Goal: Task Accomplishment & Management: Use online tool/utility

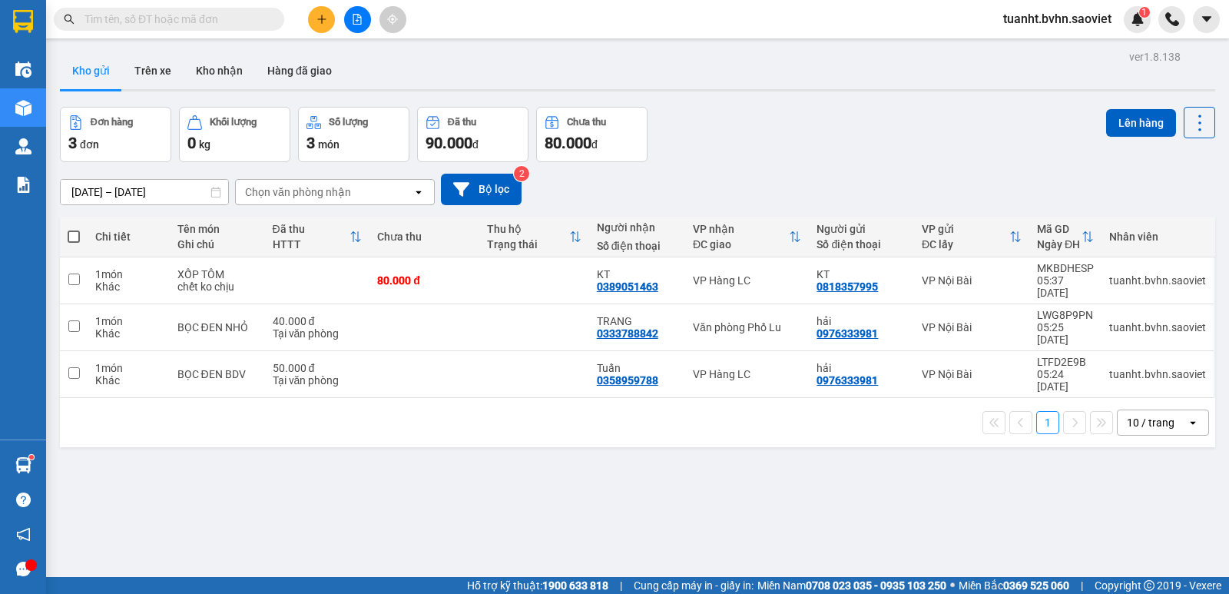
click at [230, 69] on button "Kho nhận" at bounding box center [219, 70] width 71 height 37
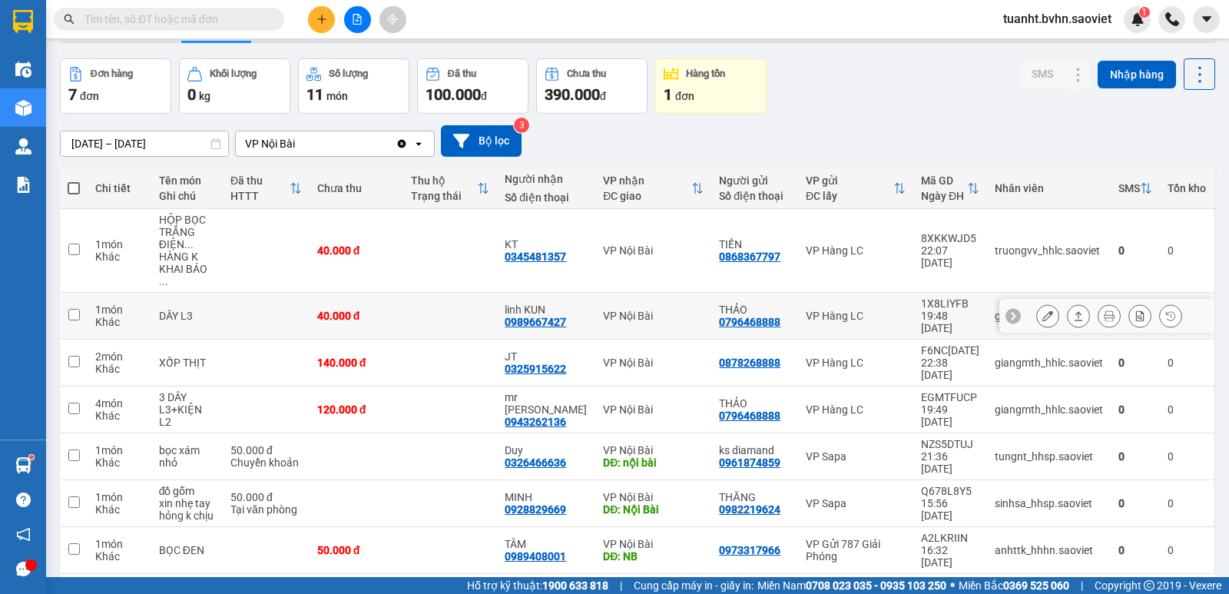
scroll to position [71, 0]
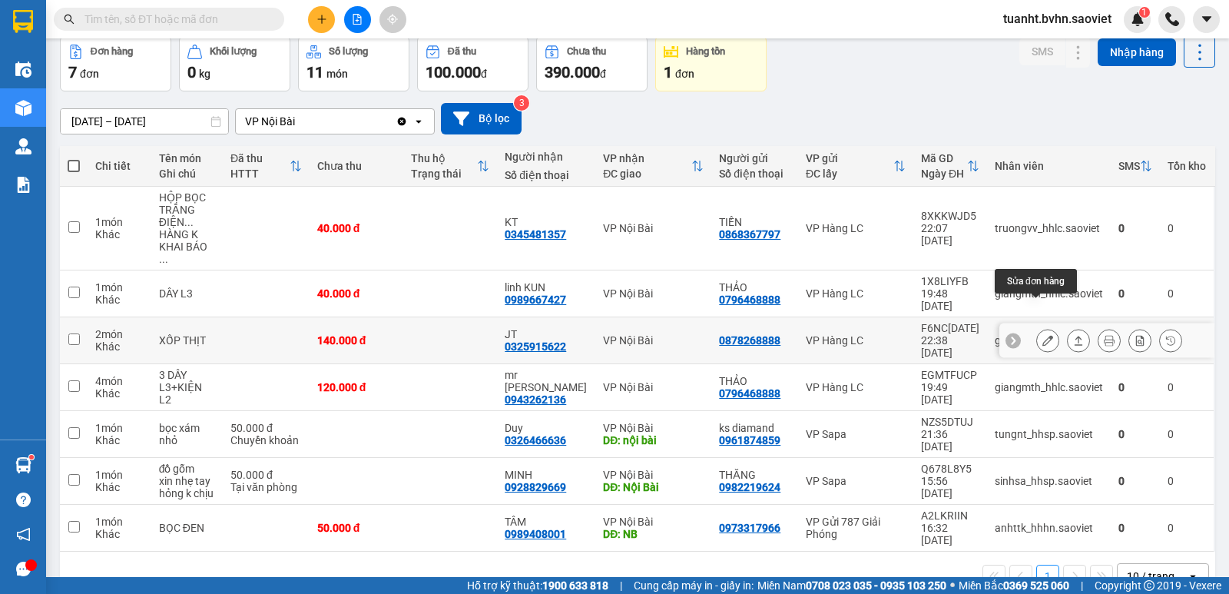
click at [1042, 327] on button at bounding box center [1048, 340] width 22 height 27
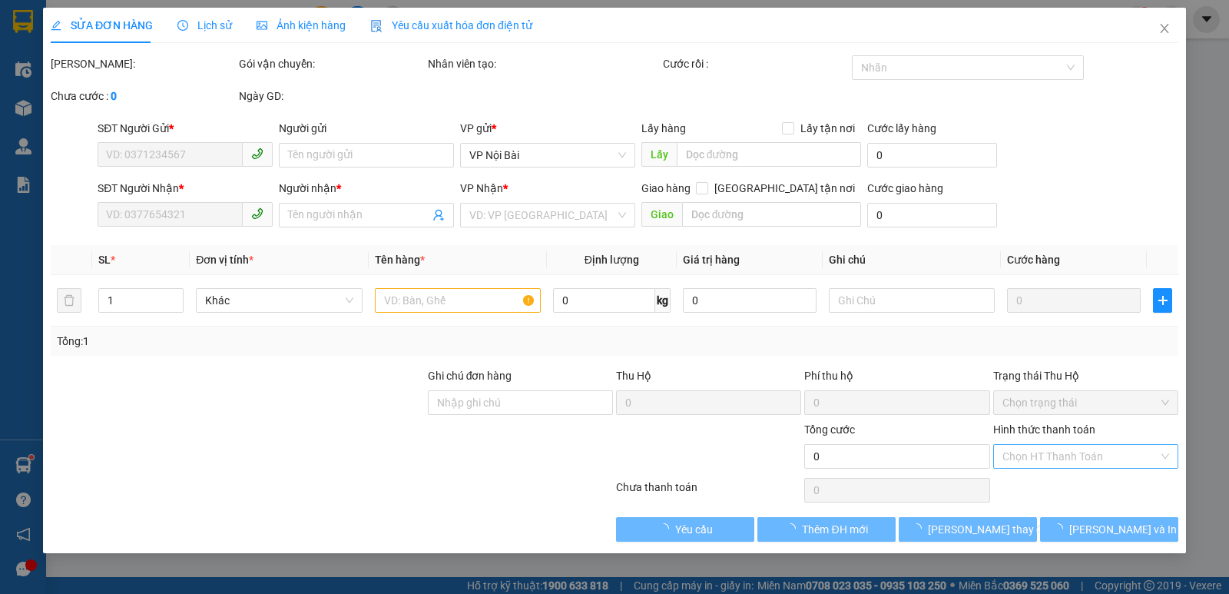
type input "0878268888"
type input "0325915622"
type input "JT"
type input "140.000"
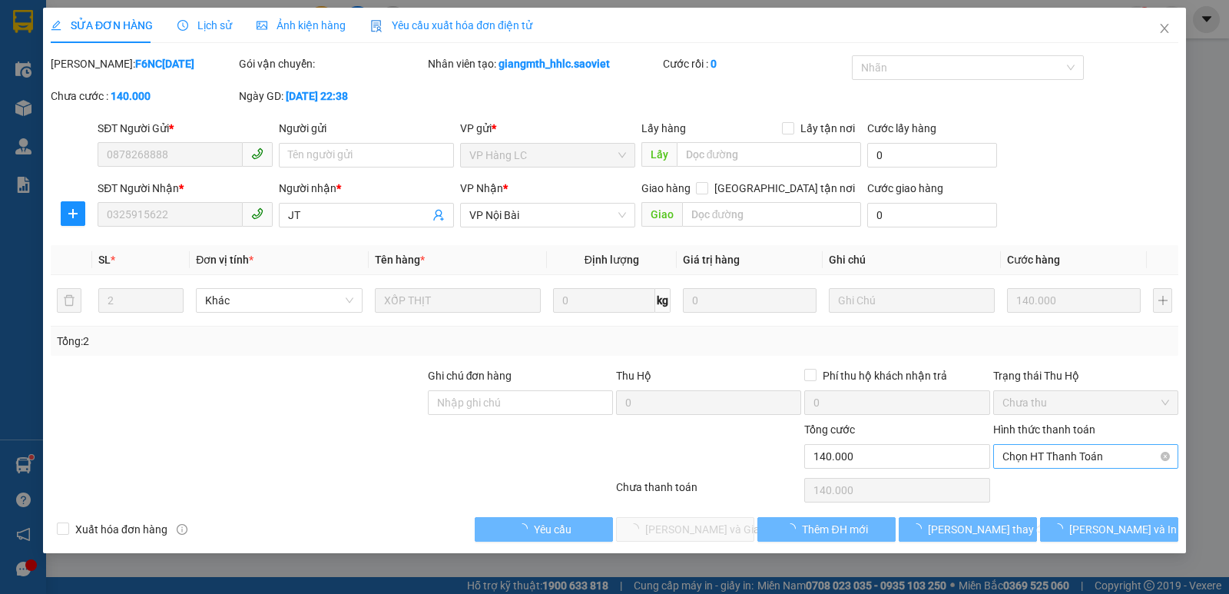
click at [1054, 459] on span "Chọn HT Thanh Toán" at bounding box center [1085, 456] width 167 height 23
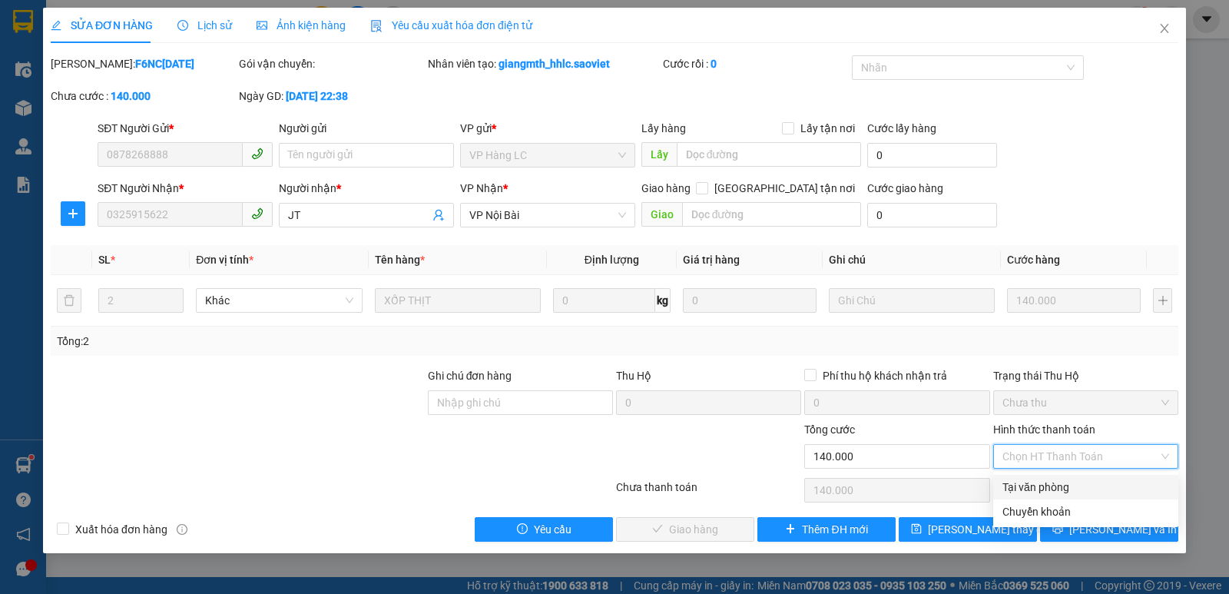
click at [1053, 485] on div "Tại văn phòng" at bounding box center [1085, 486] width 167 height 17
type input "0"
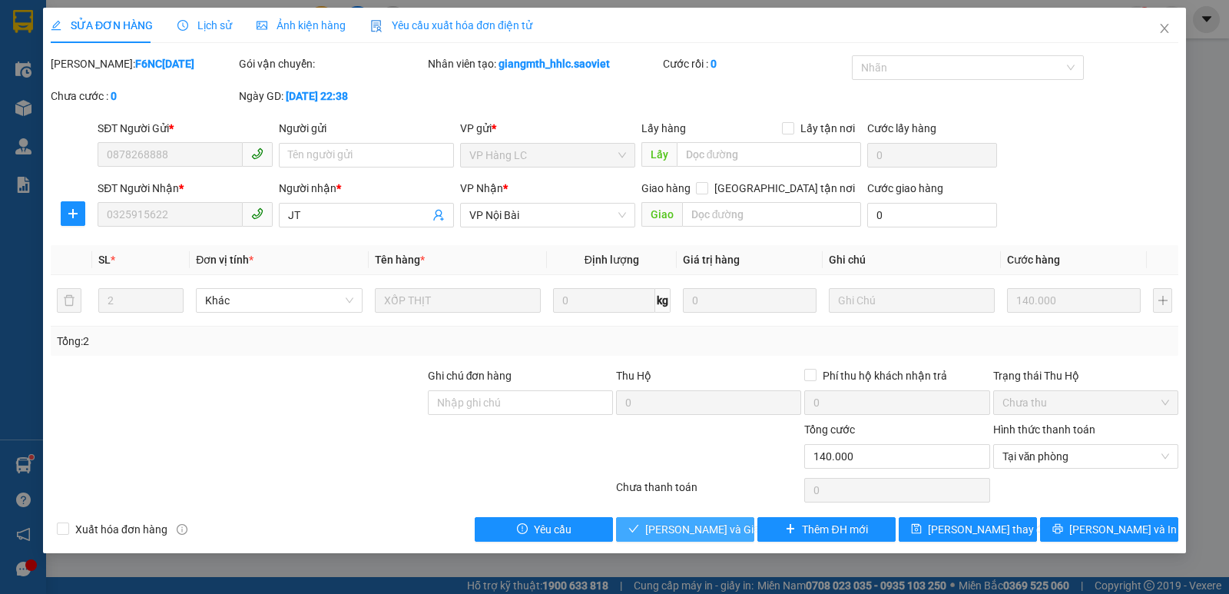
click at [709, 524] on span "[PERSON_NAME] và Giao hàng" at bounding box center [718, 529] width 147 height 17
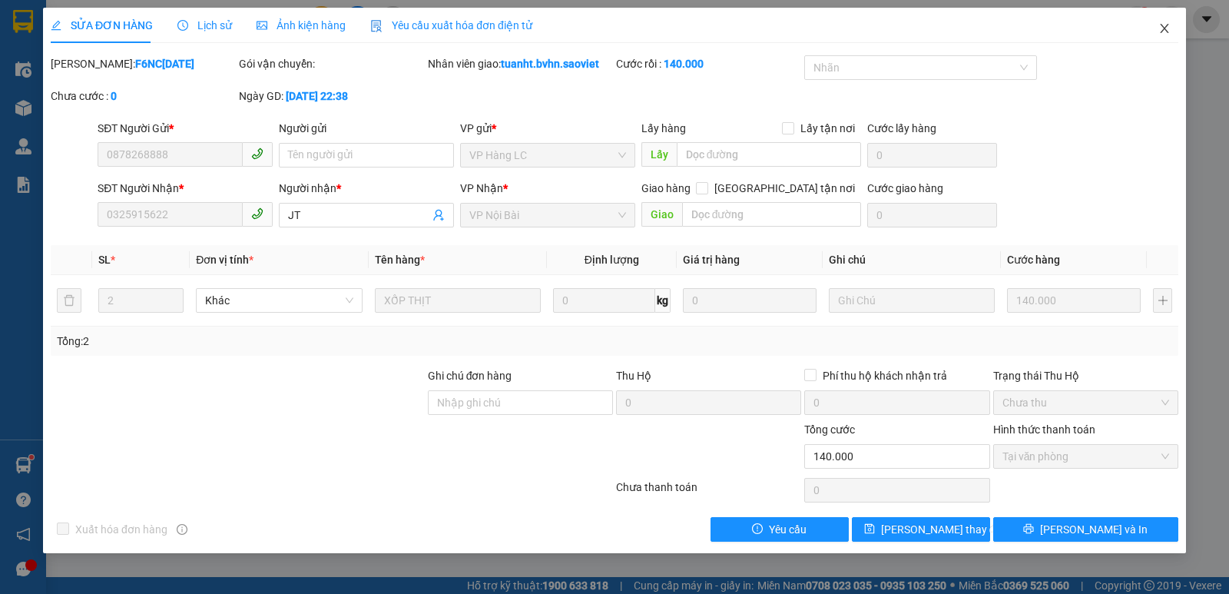
click at [1169, 24] on icon "close" at bounding box center [1164, 28] width 12 height 12
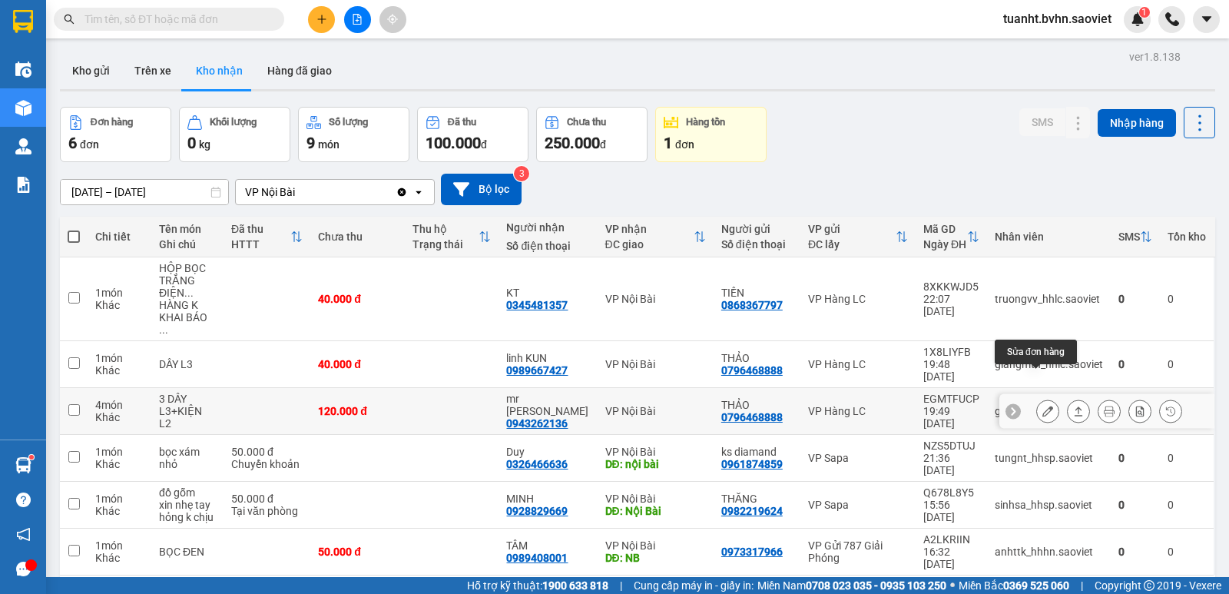
click at [1042, 406] on icon at bounding box center [1047, 411] width 11 height 11
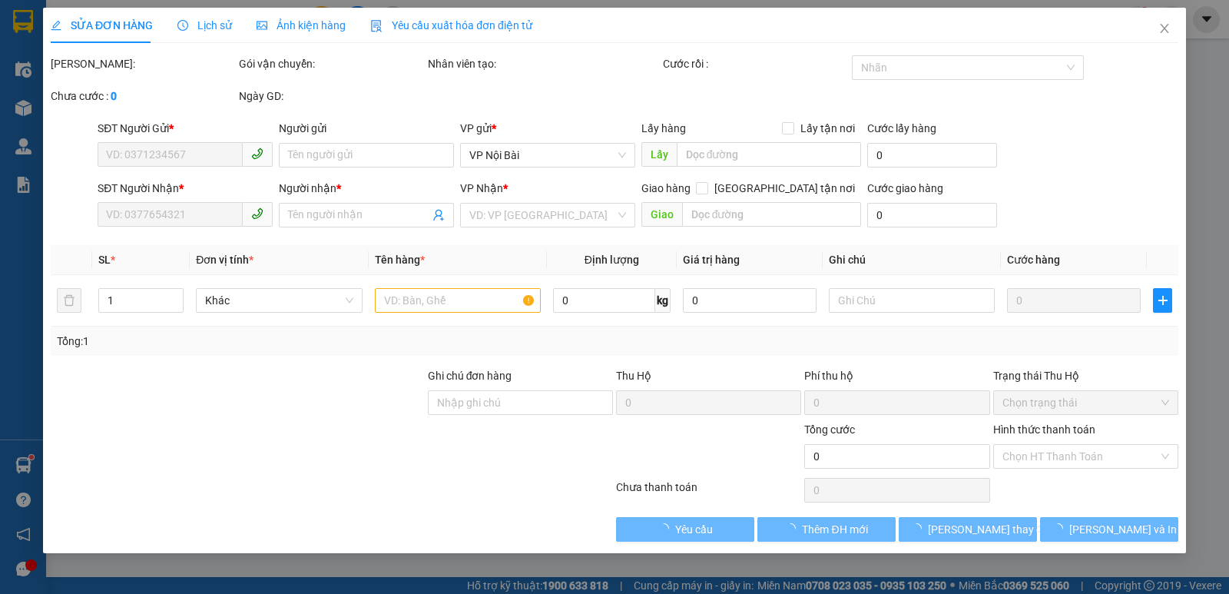
type input "0796468888"
type input "THẢO"
type input "0943262136"
type input "mr [PERSON_NAME]"
type input "120.000"
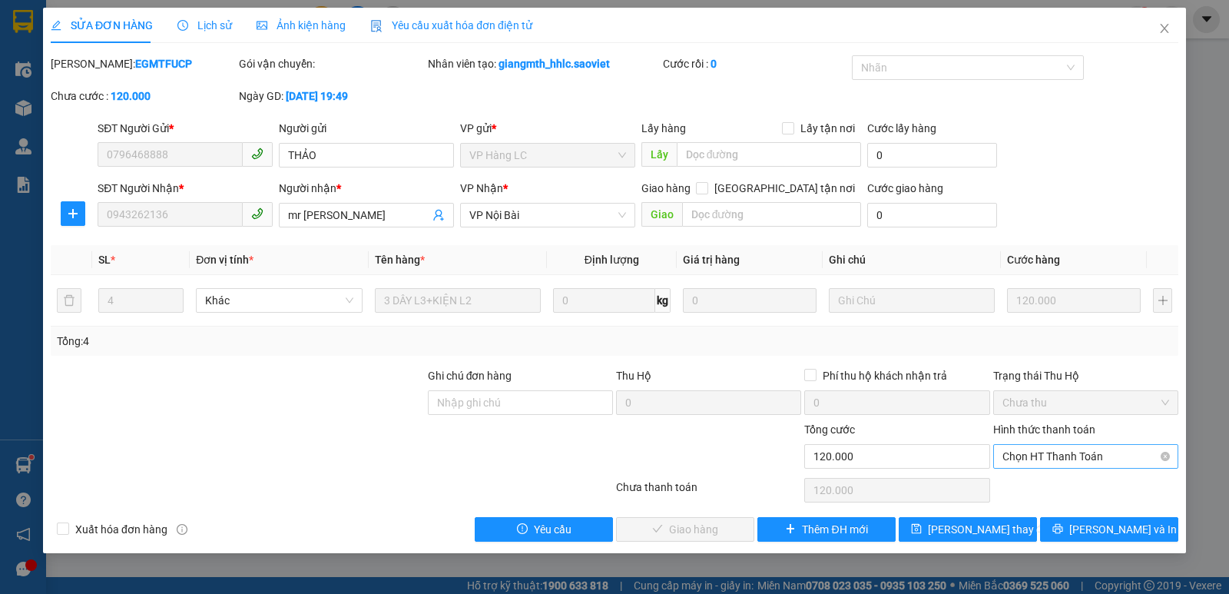
click at [1015, 459] on span "Chọn HT Thanh Toán" at bounding box center [1085, 456] width 167 height 23
click at [1034, 509] on div "Chuyển khoản" at bounding box center [1085, 511] width 167 height 17
type input "0"
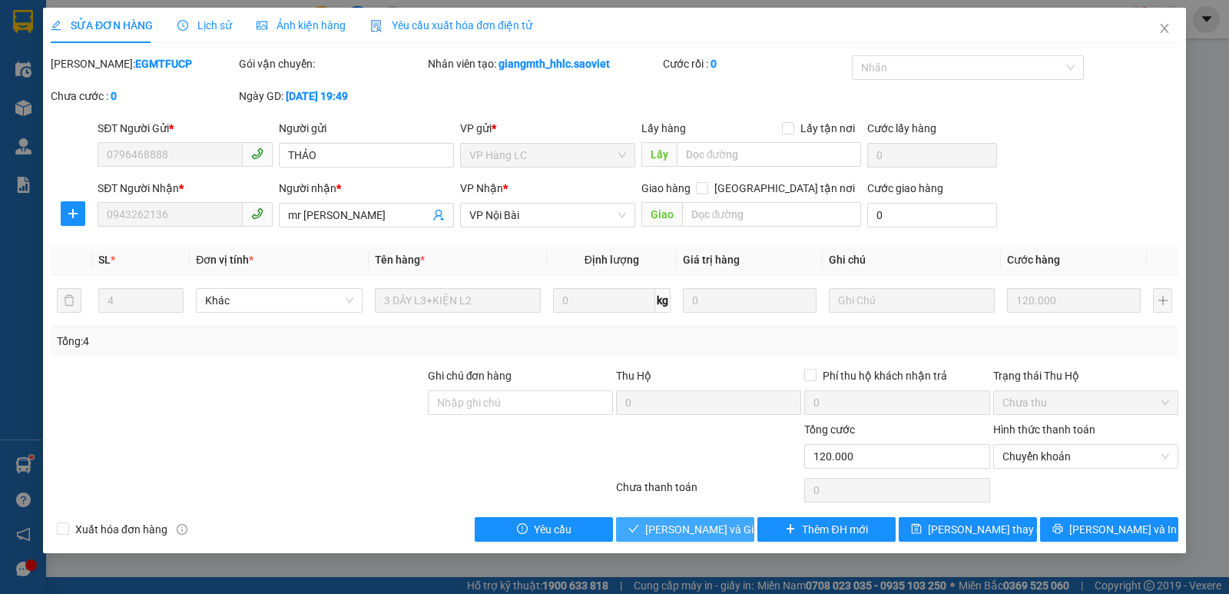
click at [727, 521] on span "[PERSON_NAME] và Giao hàng" at bounding box center [718, 529] width 147 height 17
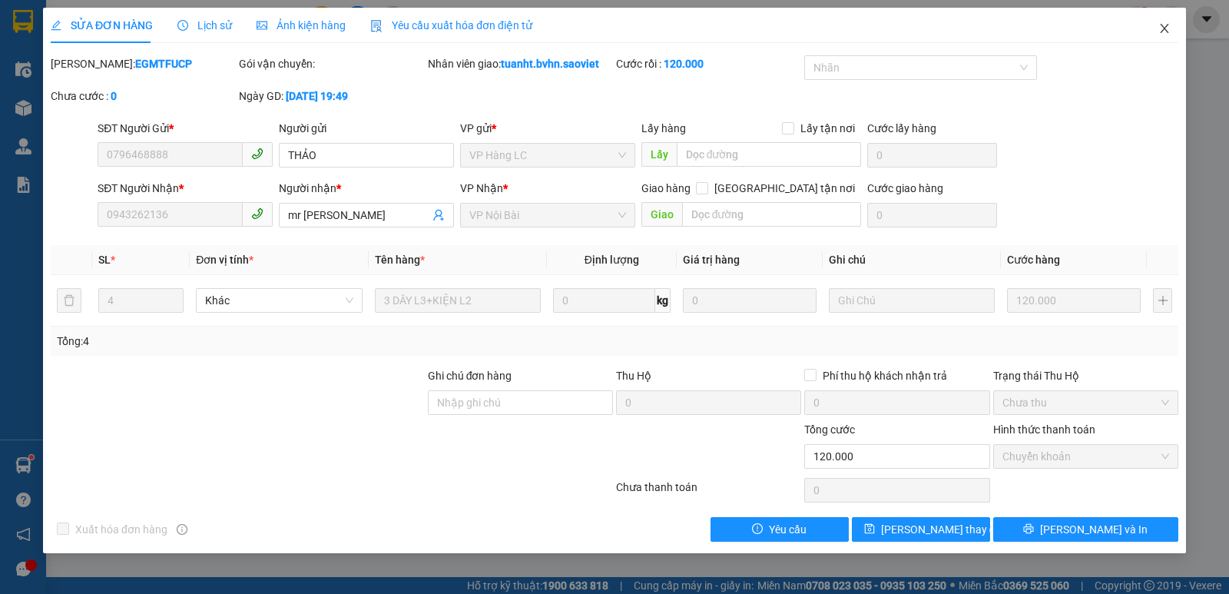
click at [1163, 28] on icon "close" at bounding box center [1164, 28] width 8 height 9
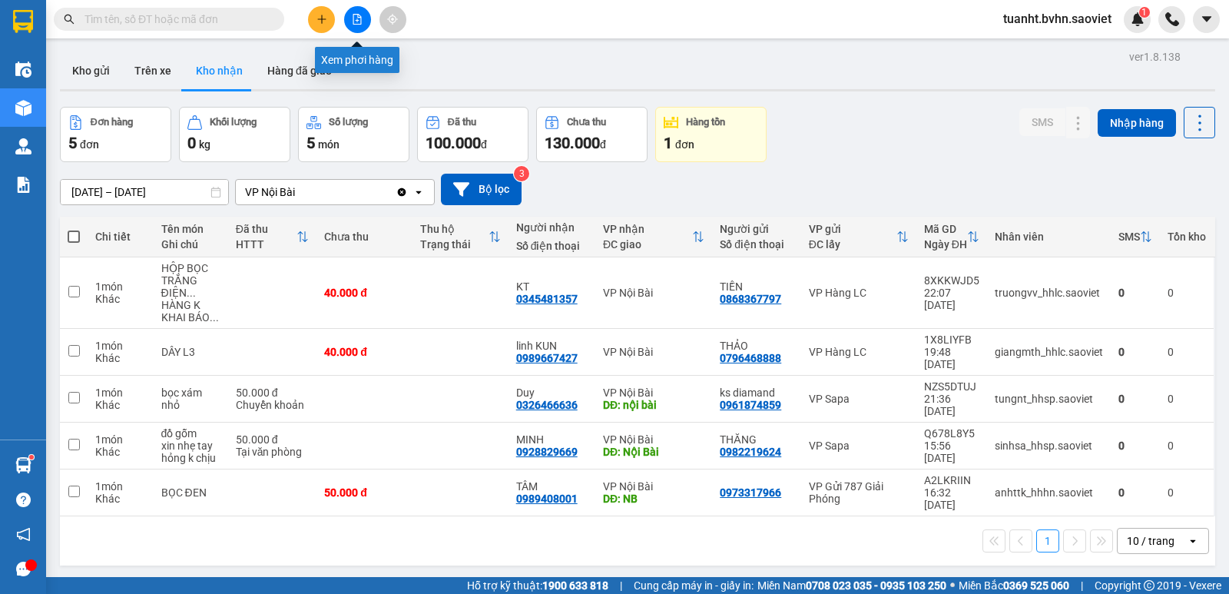
click at [359, 24] on icon "file-add" at bounding box center [357, 19] width 8 height 11
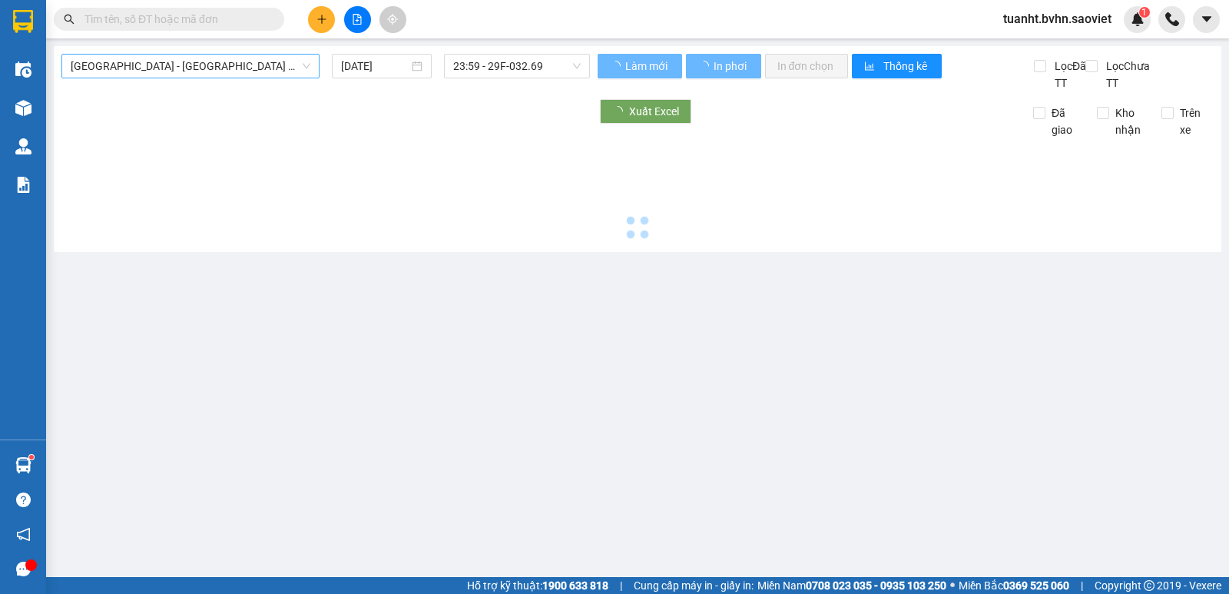
type input "[DATE]"
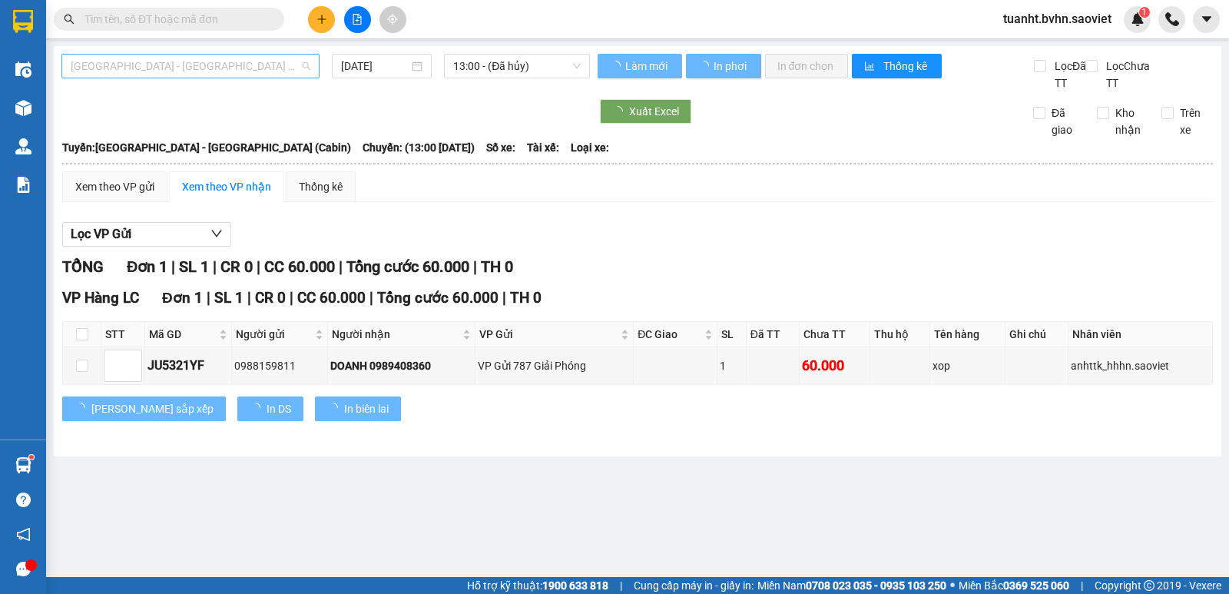
click at [279, 67] on span "[GEOGRAPHIC_DATA] - [GEOGRAPHIC_DATA] (Cabin)" at bounding box center [191, 66] width 240 height 23
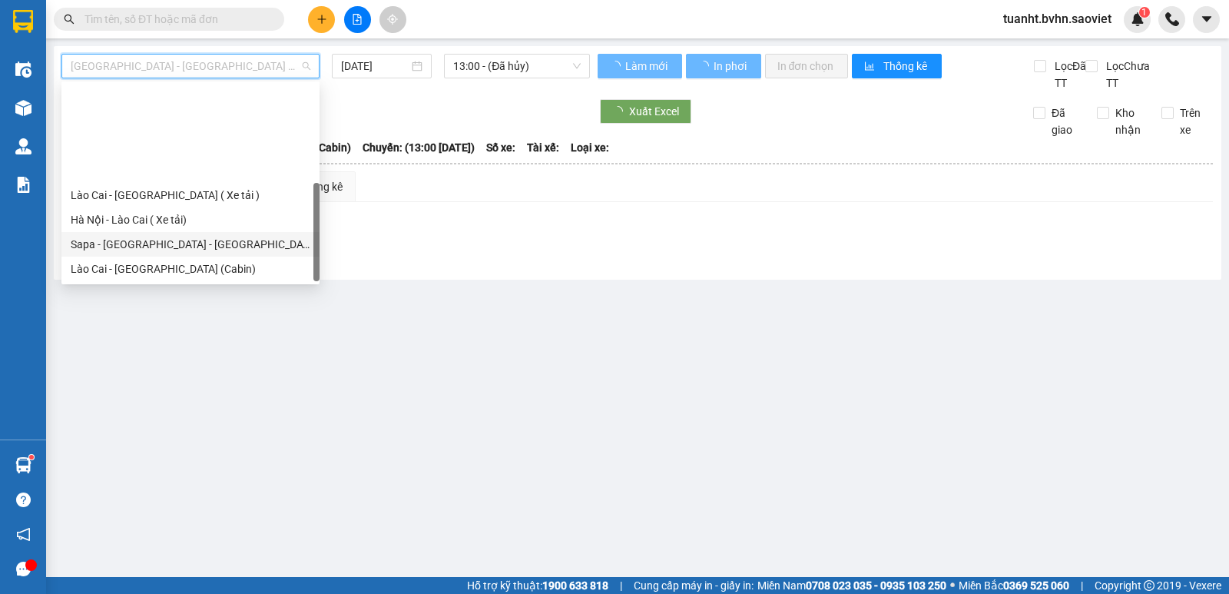
scroll to position [123, 0]
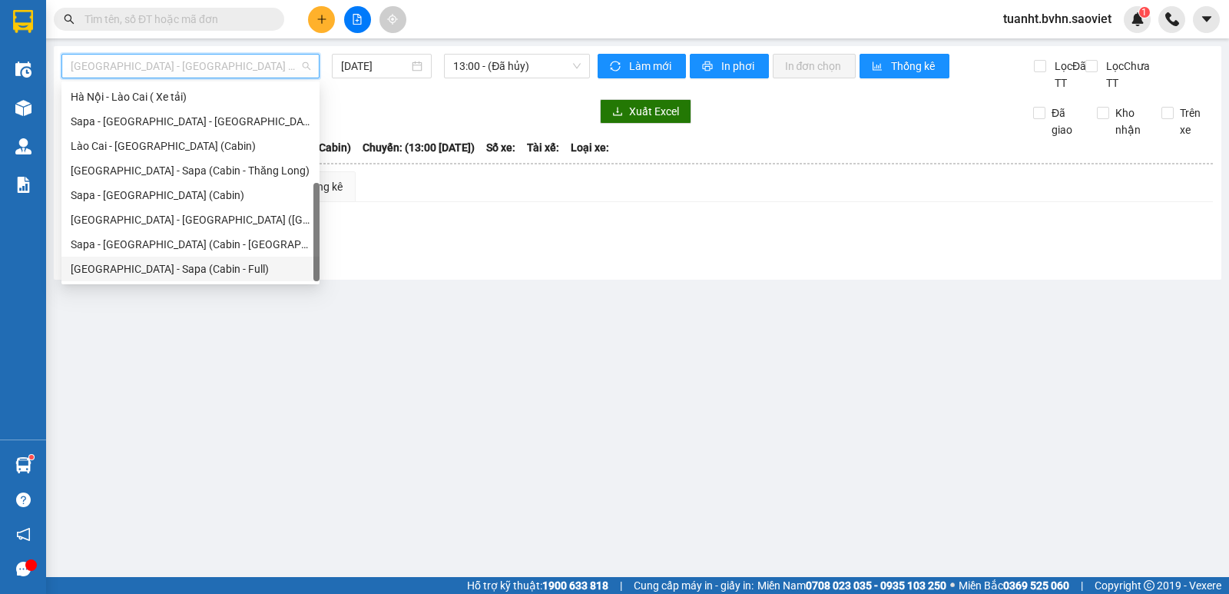
click at [233, 276] on div "[GEOGRAPHIC_DATA] - Sapa (Cabin - Full)" at bounding box center [191, 268] width 240 height 17
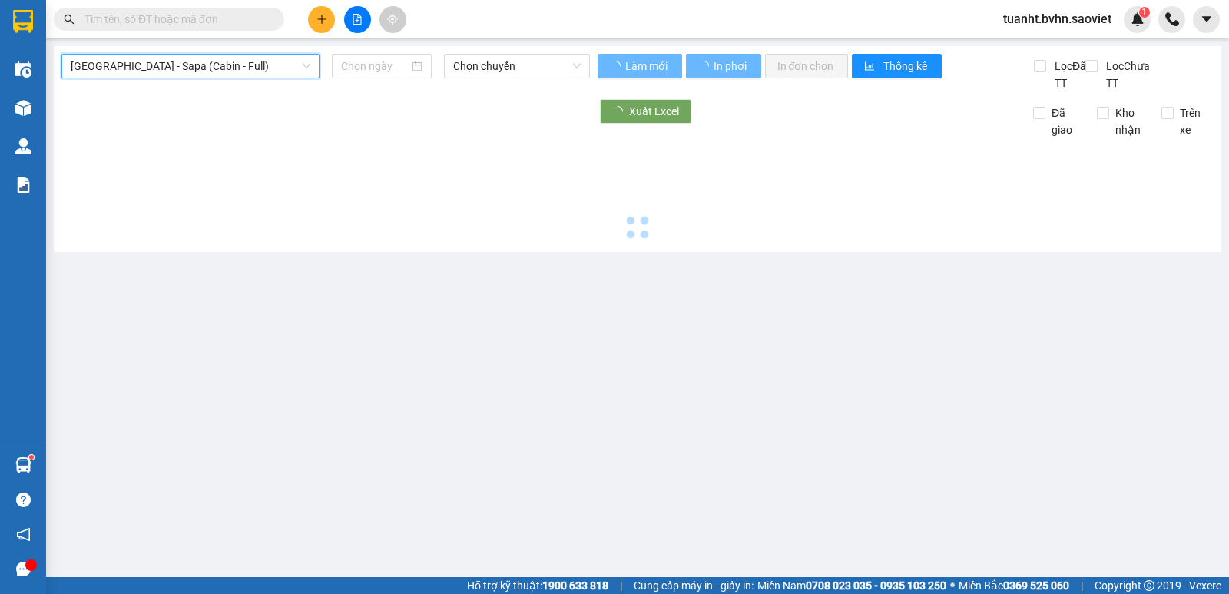
type input "[DATE]"
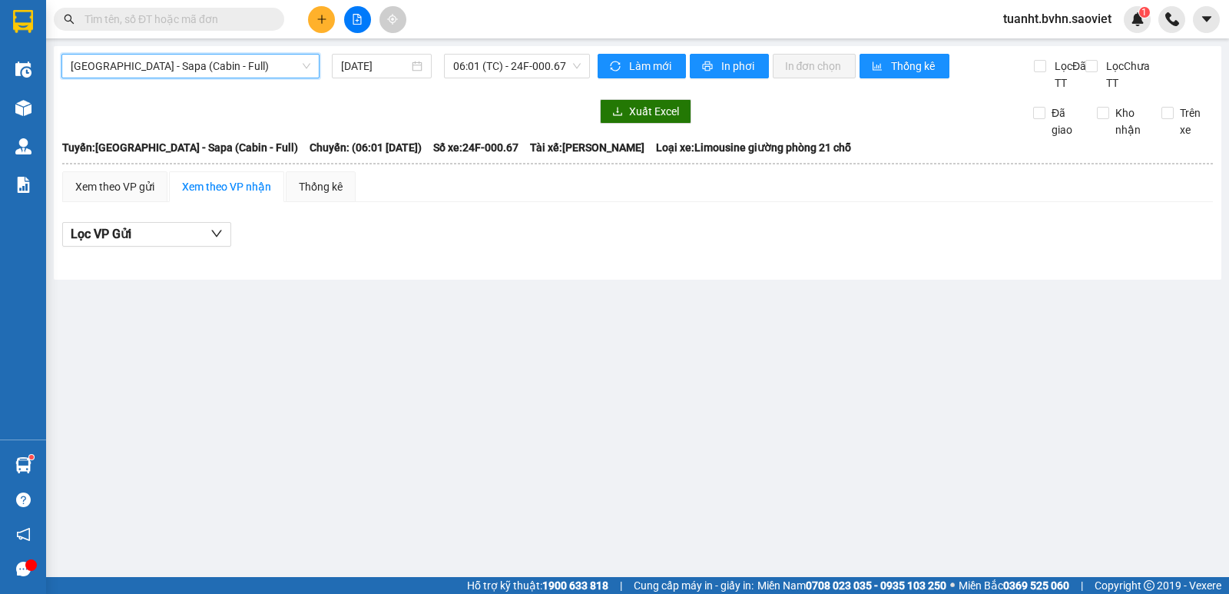
click at [174, 65] on span "[GEOGRAPHIC_DATA] - Sapa (Cabin - Full)" at bounding box center [191, 66] width 240 height 23
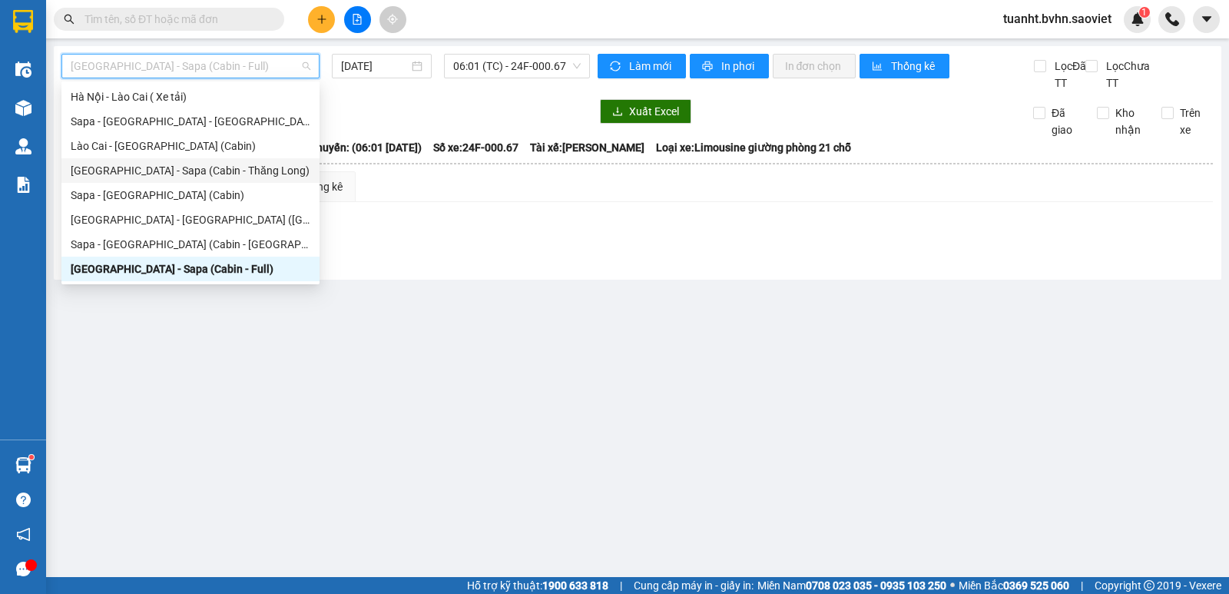
click at [245, 174] on div "[GEOGRAPHIC_DATA] - Sapa (Cabin - Thăng Long)" at bounding box center [191, 170] width 240 height 17
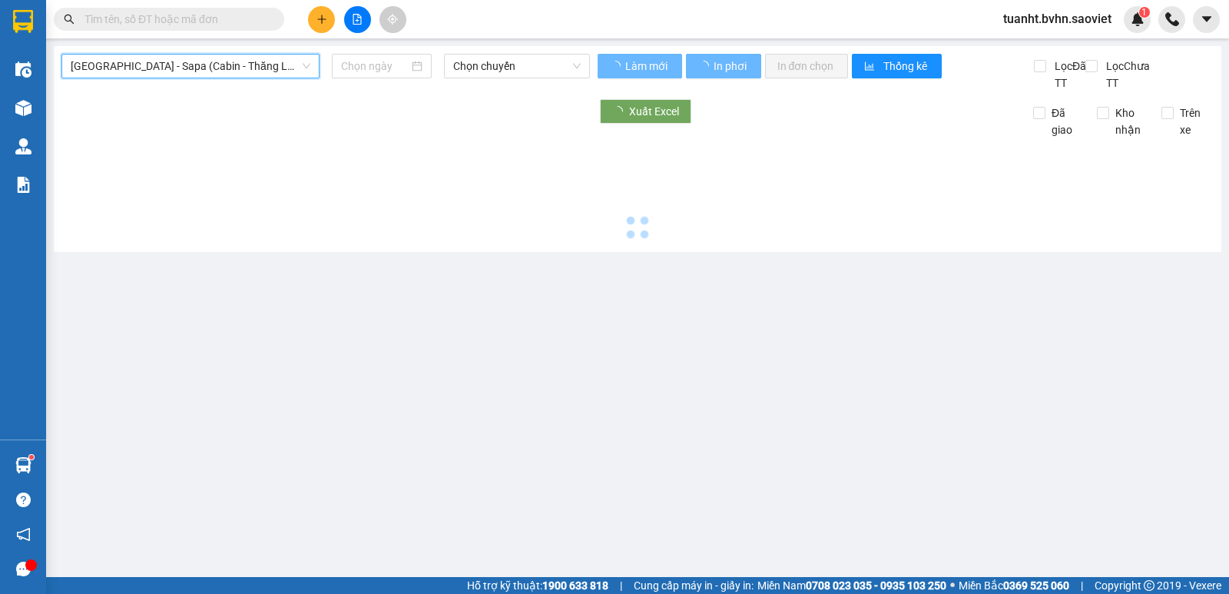
type input "[DATE]"
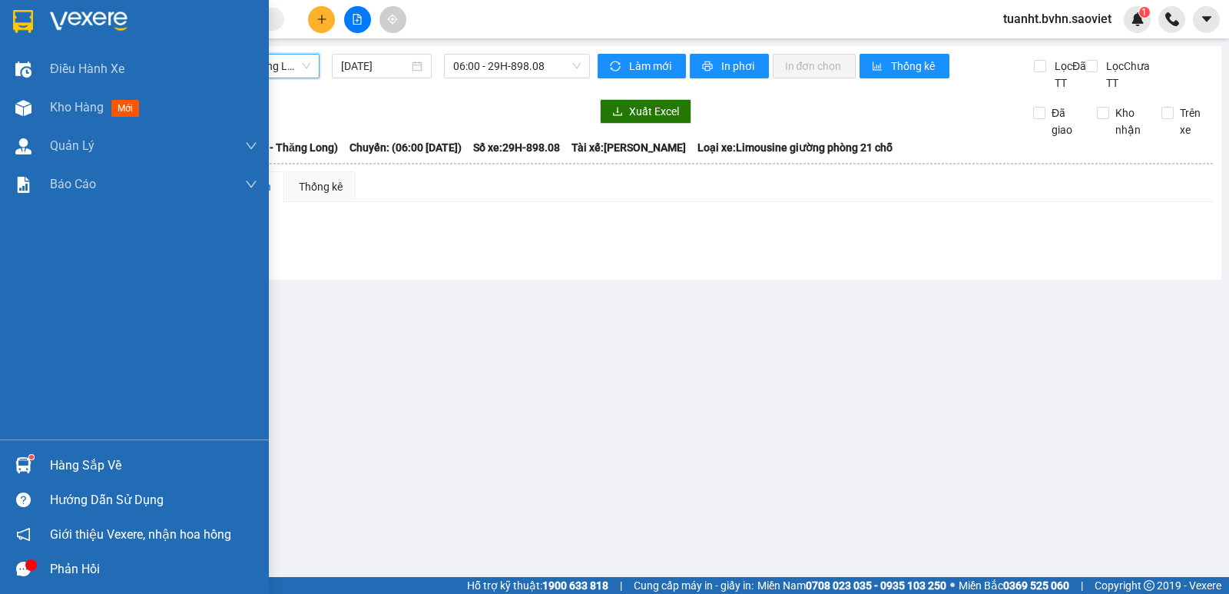
click at [28, 106] on img at bounding box center [23, 108] width 16 height 16
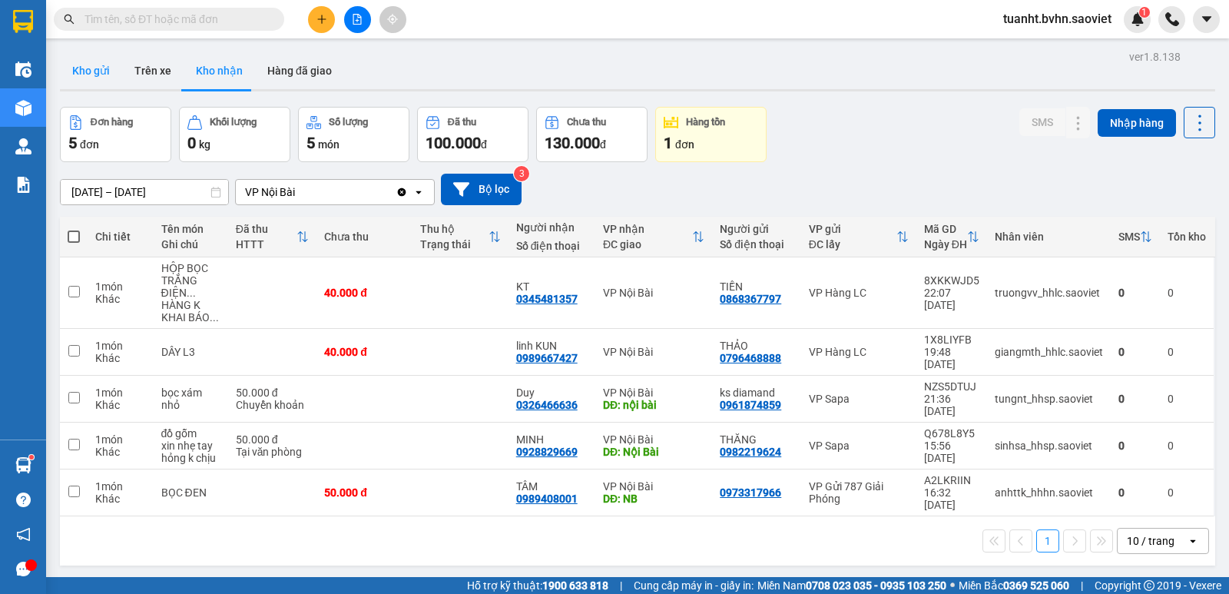
click at [89, 67] on button "Kho gửi" at bounding box center [91, 70] width 62 height 37
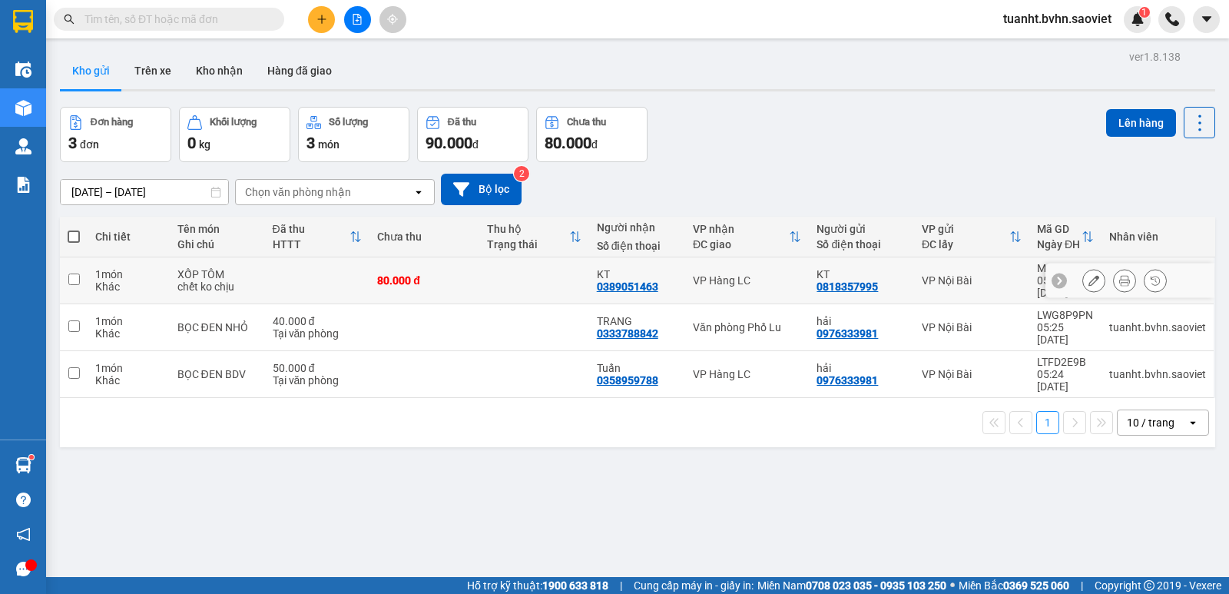
click at [69, 273] on input "checkbox" at bounding box center [74, 279] width 12 height 12
checkbox input "true"
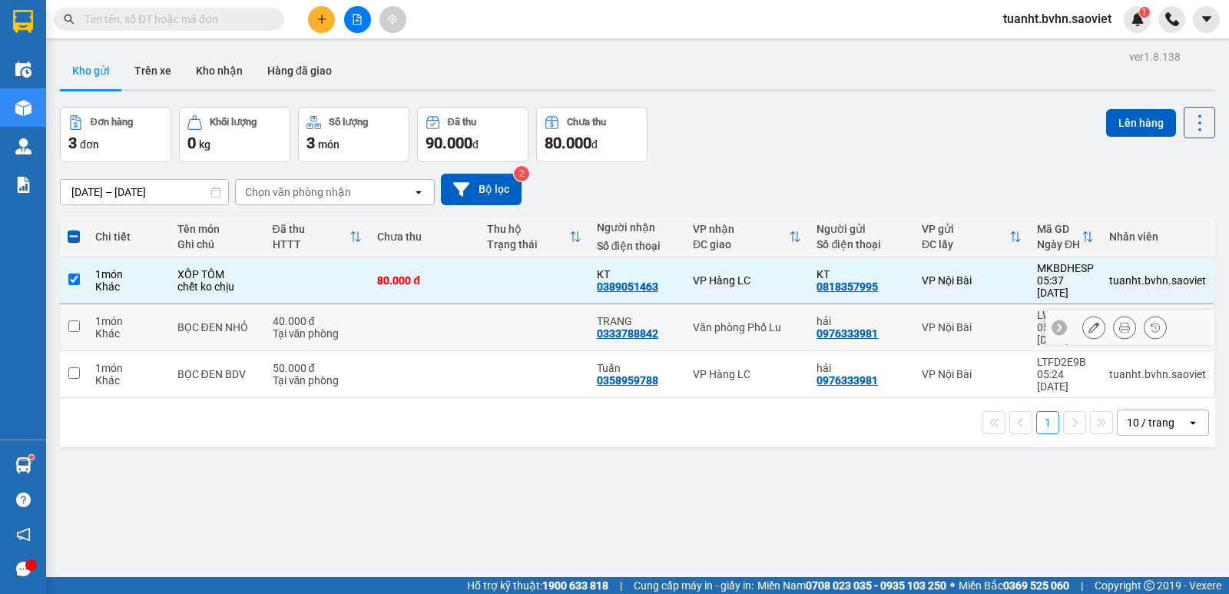
click at [72, 320] on input "checkbox" at bounding box center [74, 326] width 12 height 12
checkbox input "true"
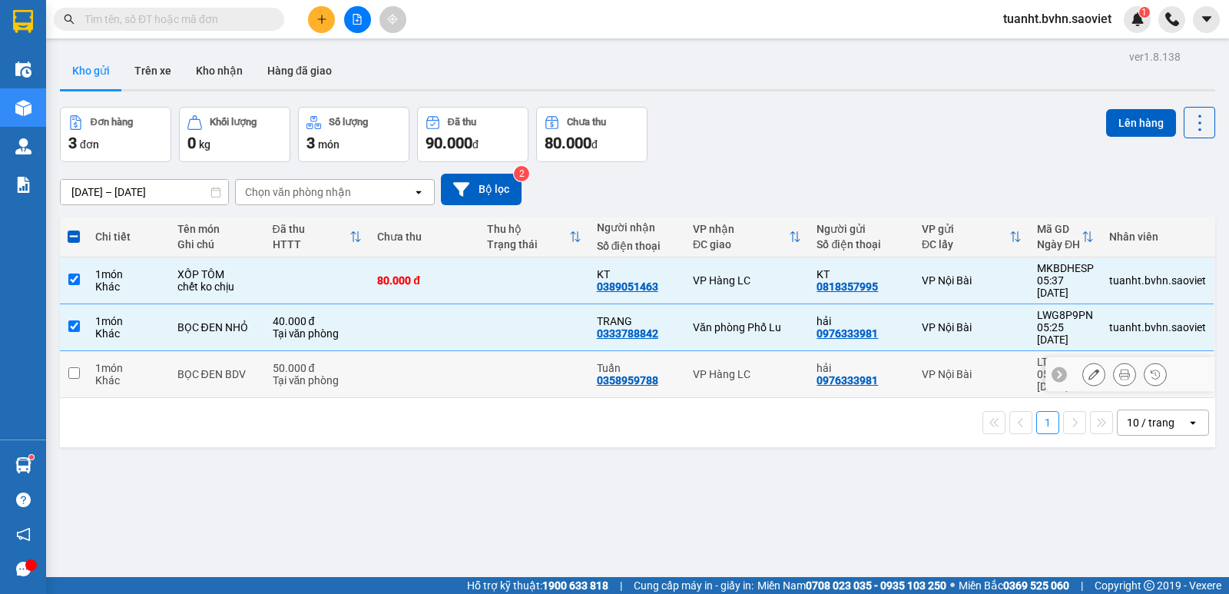
click at [73, 367] on input "checkbox" at bounding box center [74, 373] width 12 height 12
checkbox input "true"
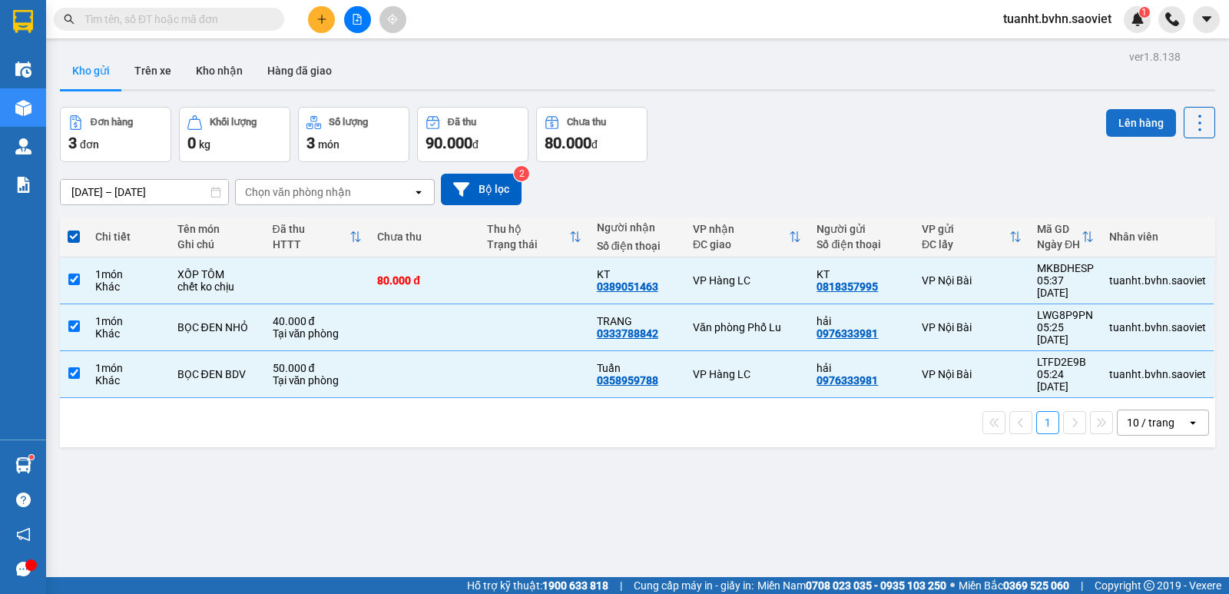
click at [1124, 127] on button "Lên hàng" at bounding box center [1141, 123] width 70 height 28
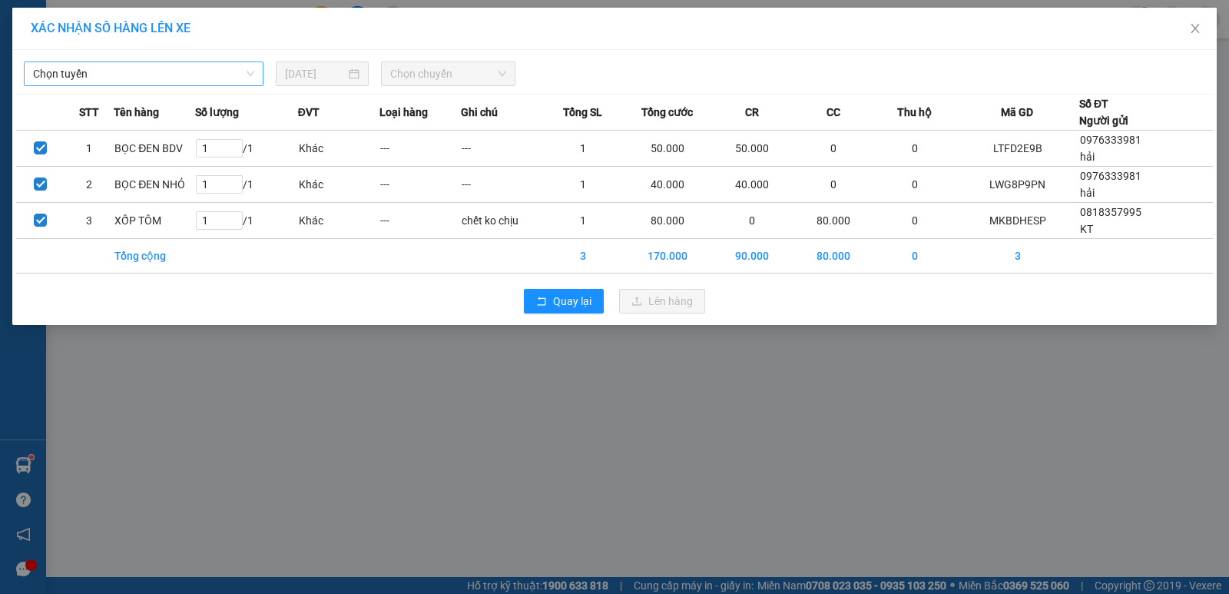
click at [190, 74] on span "Chọn tuyến" at bounding box center [143, 73] width 221 height 23
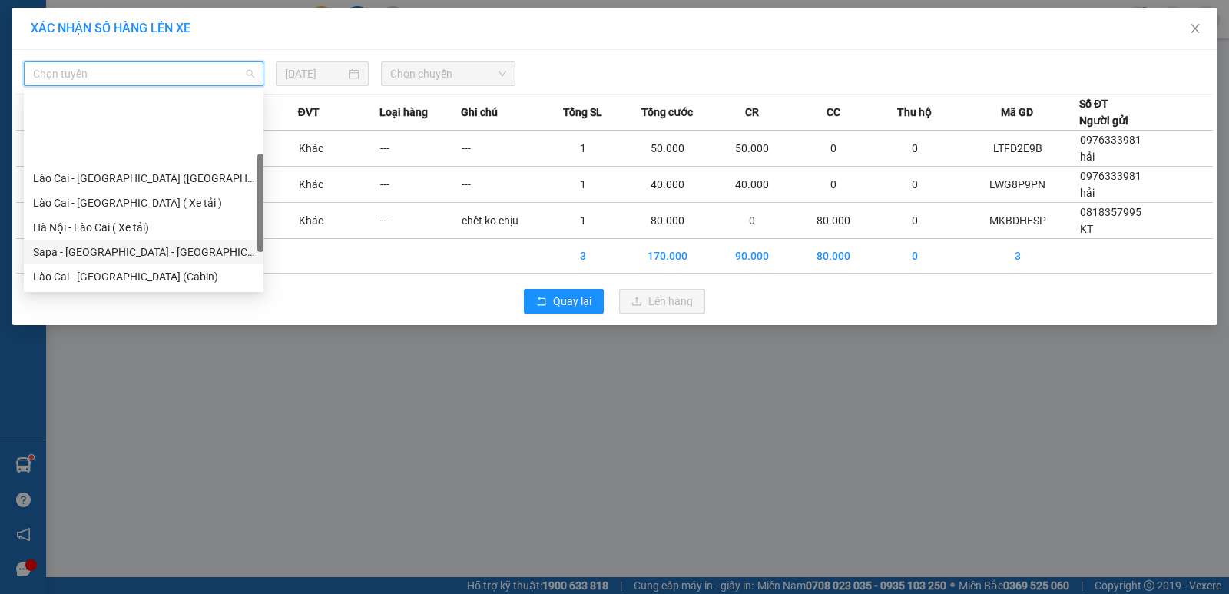
scroll to position [77, 0]
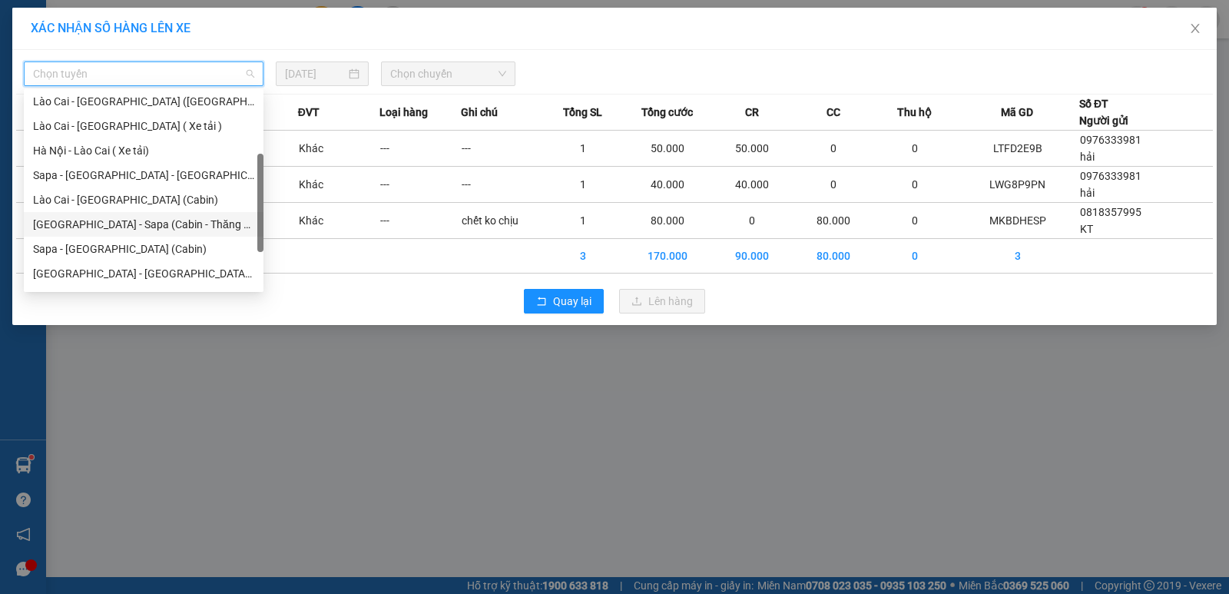
click at [197, 230] on div "[GEOGRAPHIC_DATA] - Sapa (Cabin - Thăng Long)" at bounding box center [143, 224] width 221 height 17
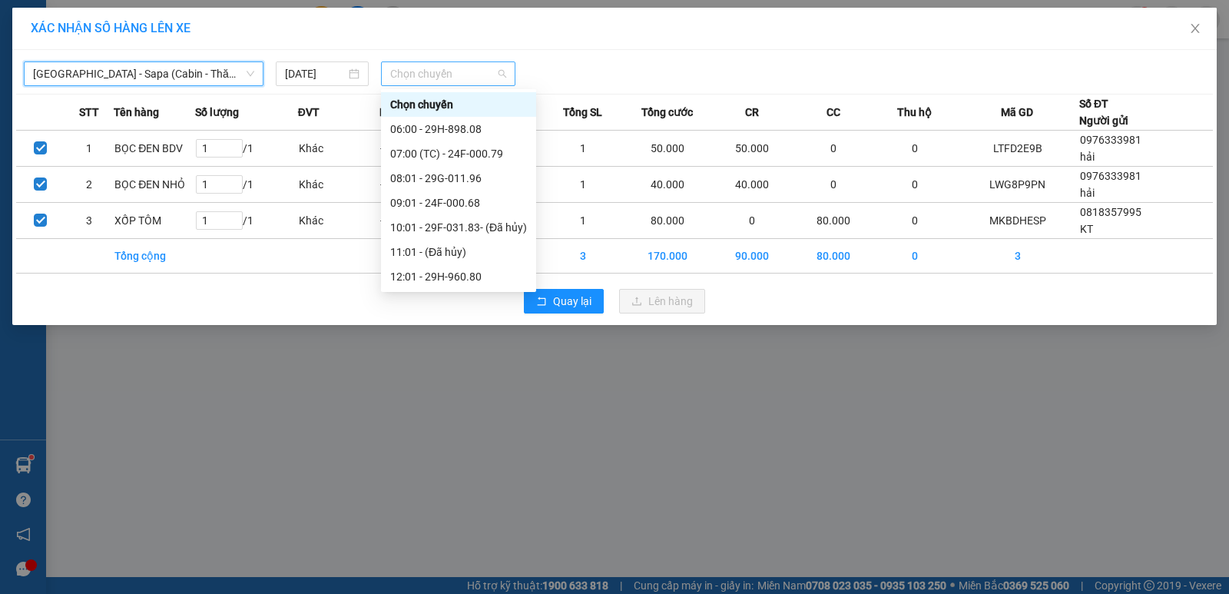
click at [403, 72] on span "Chọn chuyến" at bounding box center [448, 73] width 116 height 23
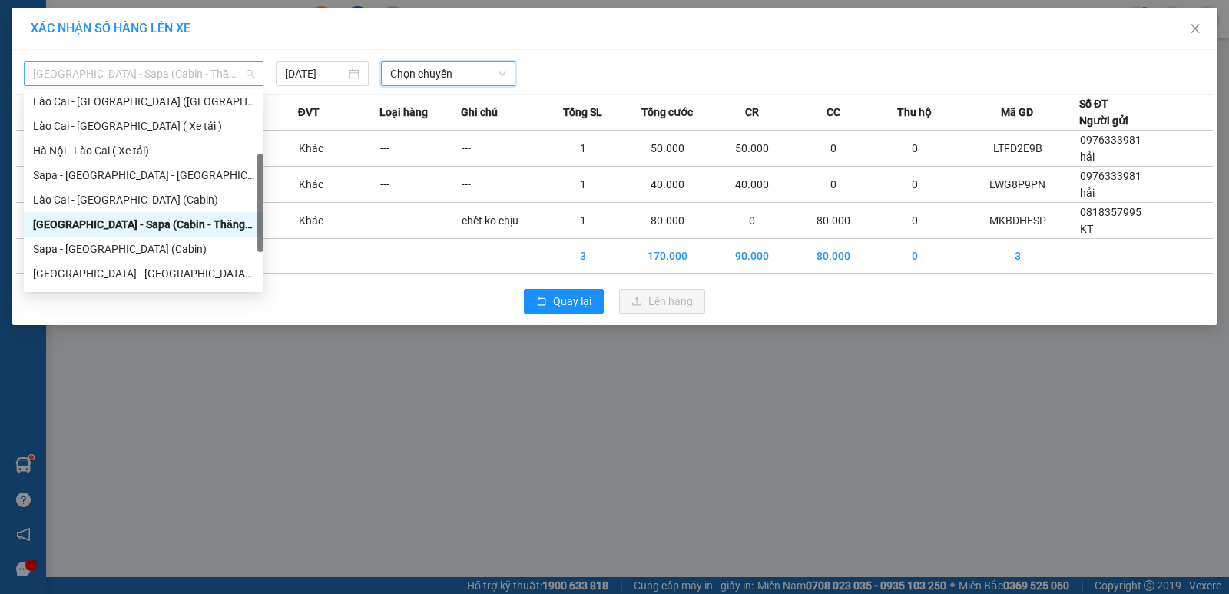
click at [210, 66] on span "[GEOGRAPHIC_DATA] - Sapa (Cabin - Thăng Long)" at bounding box center [143, 73] width 221 height 23
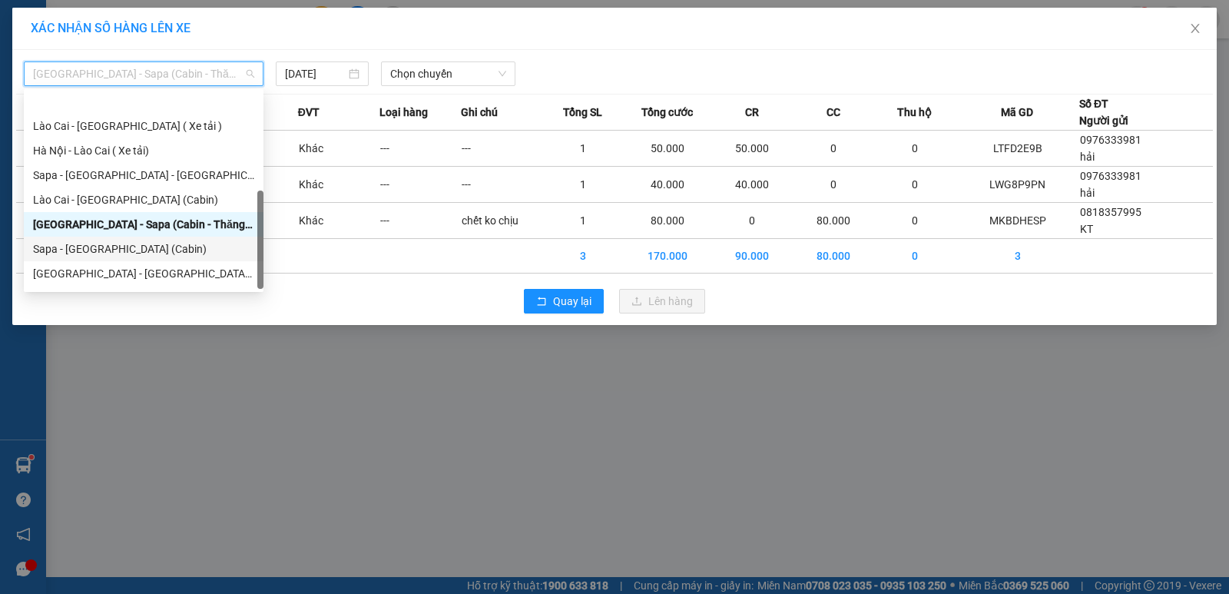
scroll to position [123, 0]
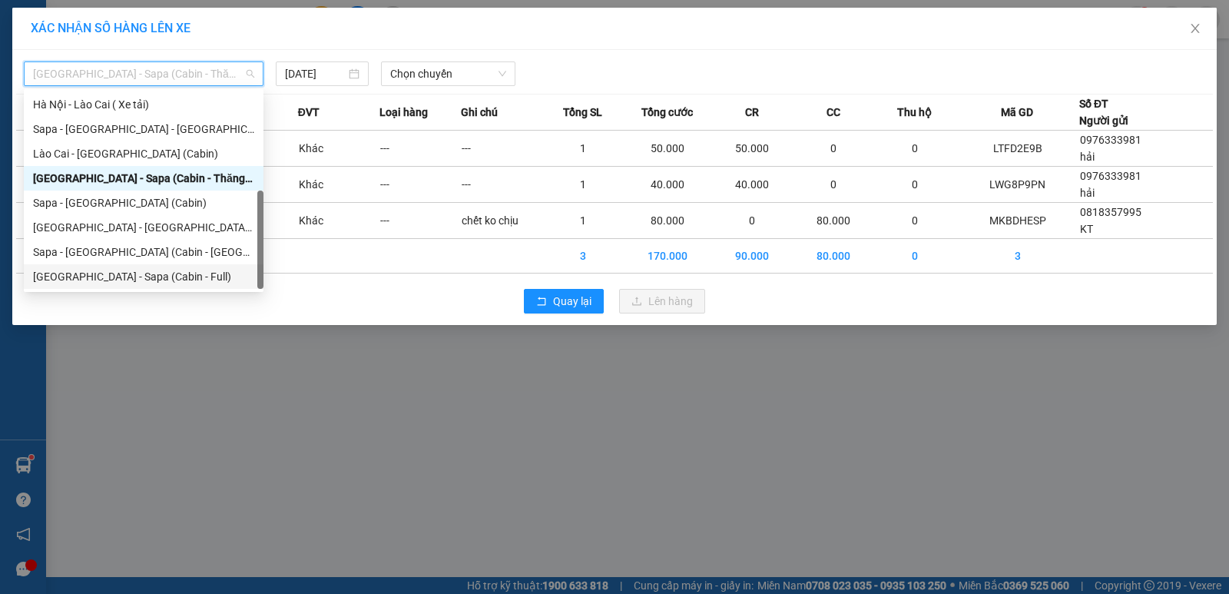
click at [157, 278] on div "[GEOGRAPHIC_DATA] - Sapa (Cabin - Full)" at bounding box center [143, 276] width 221 height 17
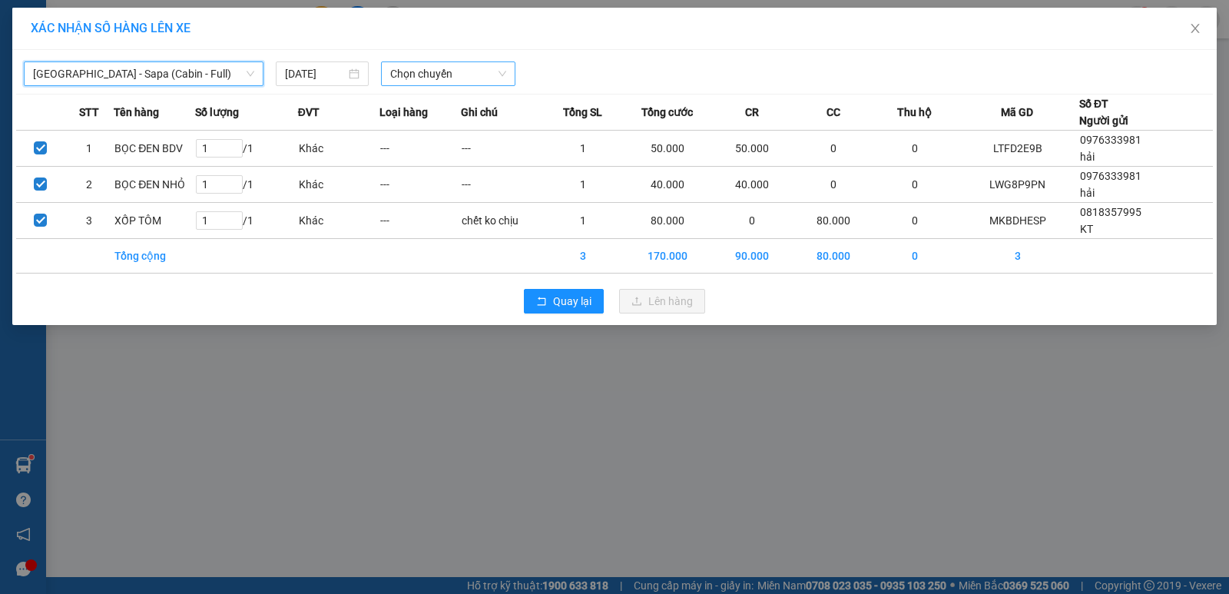
click at [467, 74] on span "Chọn chuyến" at bounding box center [448, 73] width 116 height 23
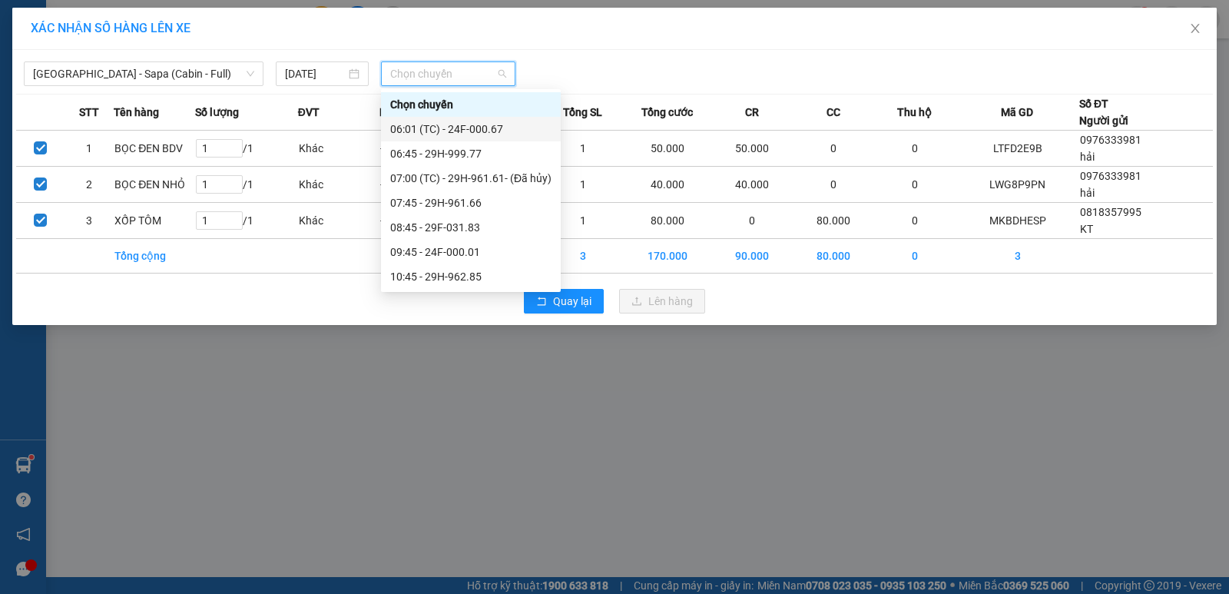
click at [487, 128] on div "06:01 (TC) - 24F-000.67" at bounding box center [470, 129] width 161 height 17
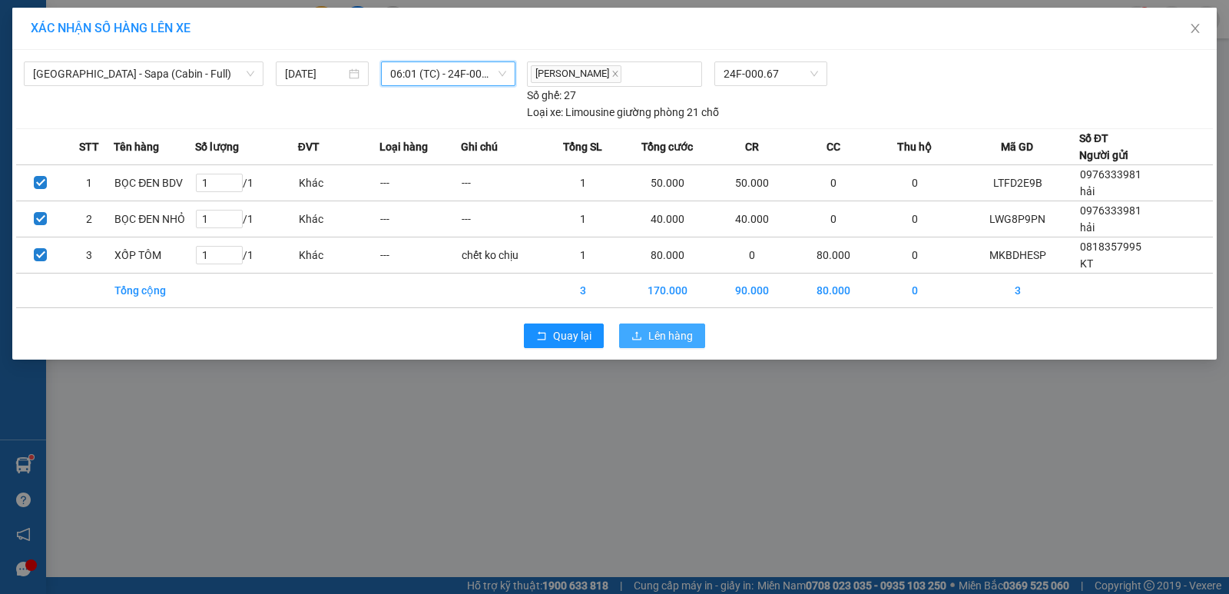
click at [662, 333] on span "Lên hàng" at bounding box center [670, 335] width 45 height 17
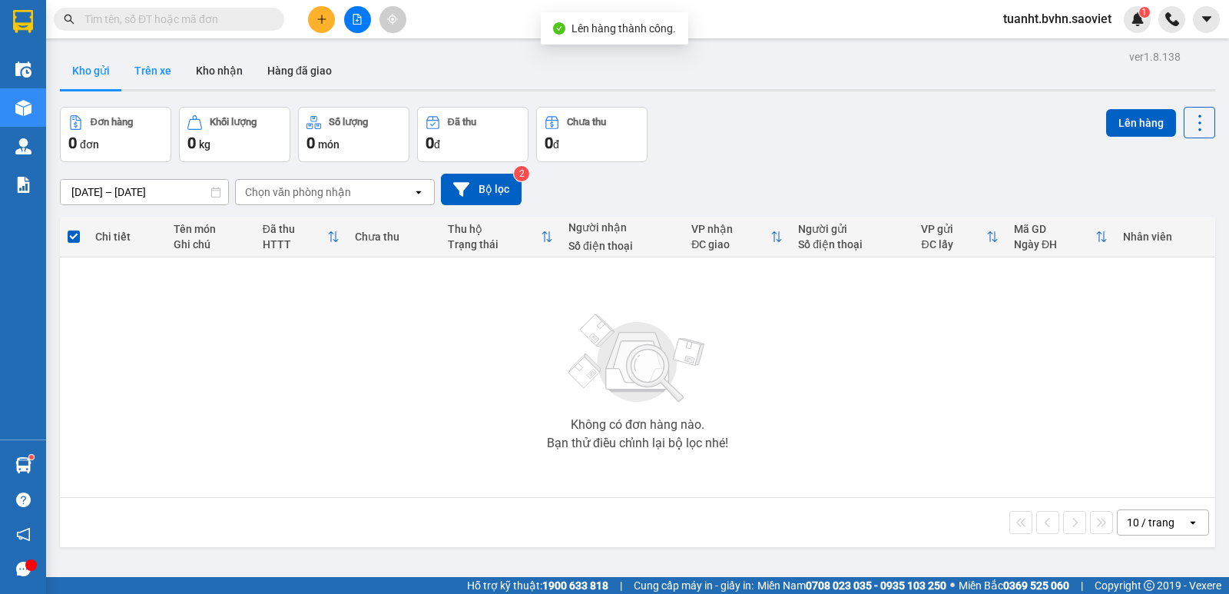
click at [151, 68] on button "Trên xe" at bounding box center [152, 70] width 61 height 37
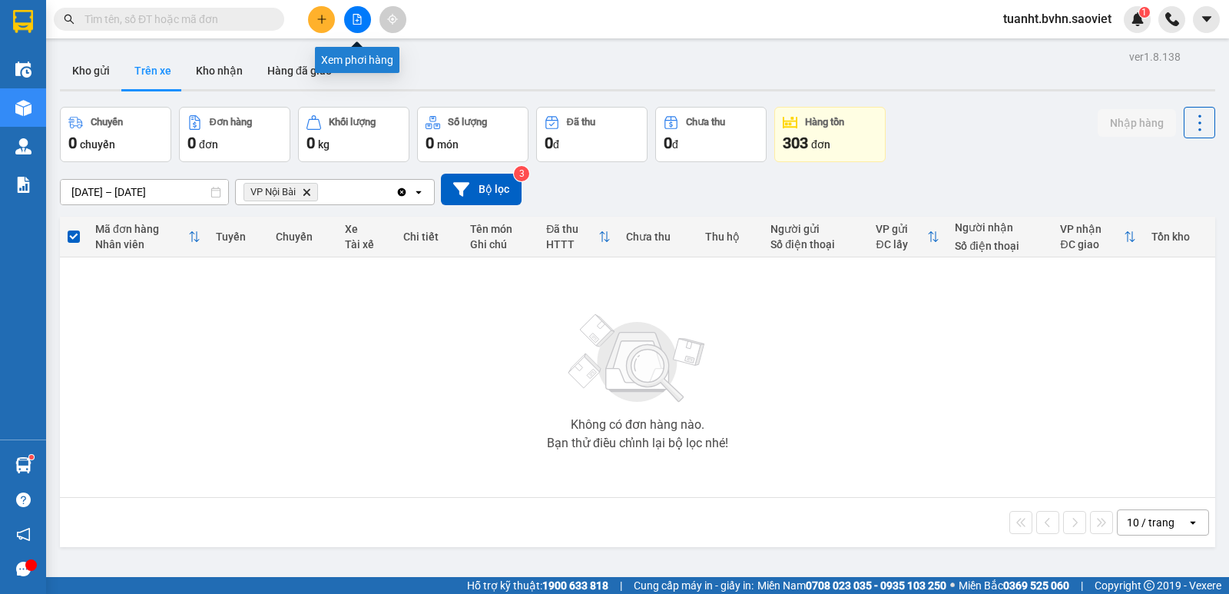
click at [363, 25] on button at bounding box center [357, 19] width 27 height 27
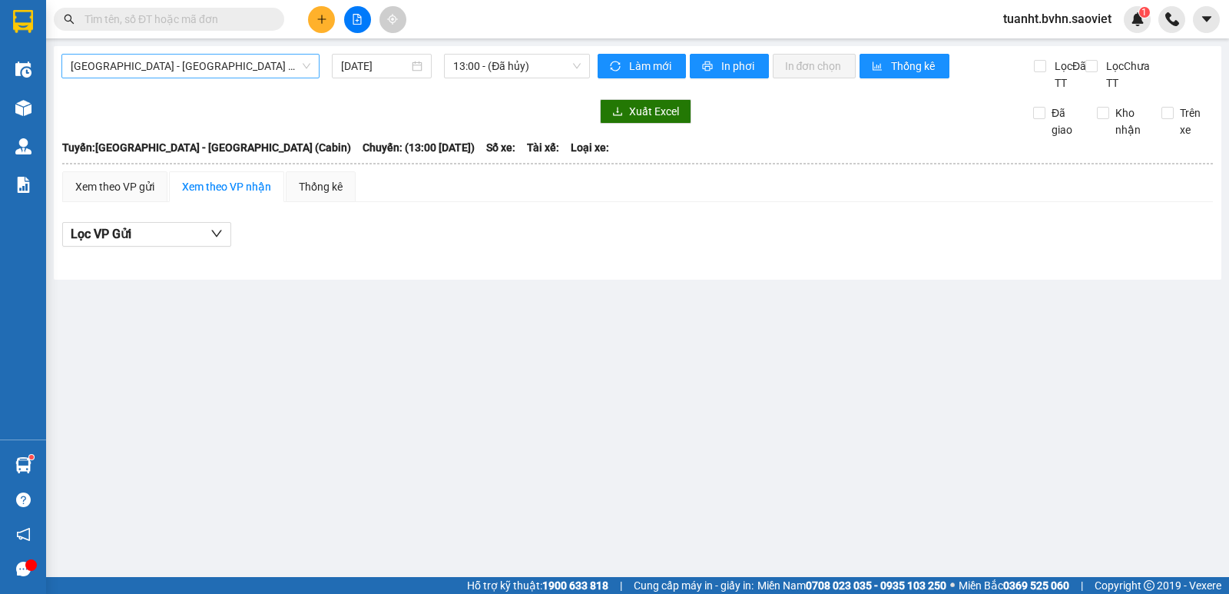
click at [254, 74] on span "[GEOGRAPHIC_DATA] - [GEOGRAPHIC_DATA] (Cabin)" at bounding box center [191, 66] width 240 height 23
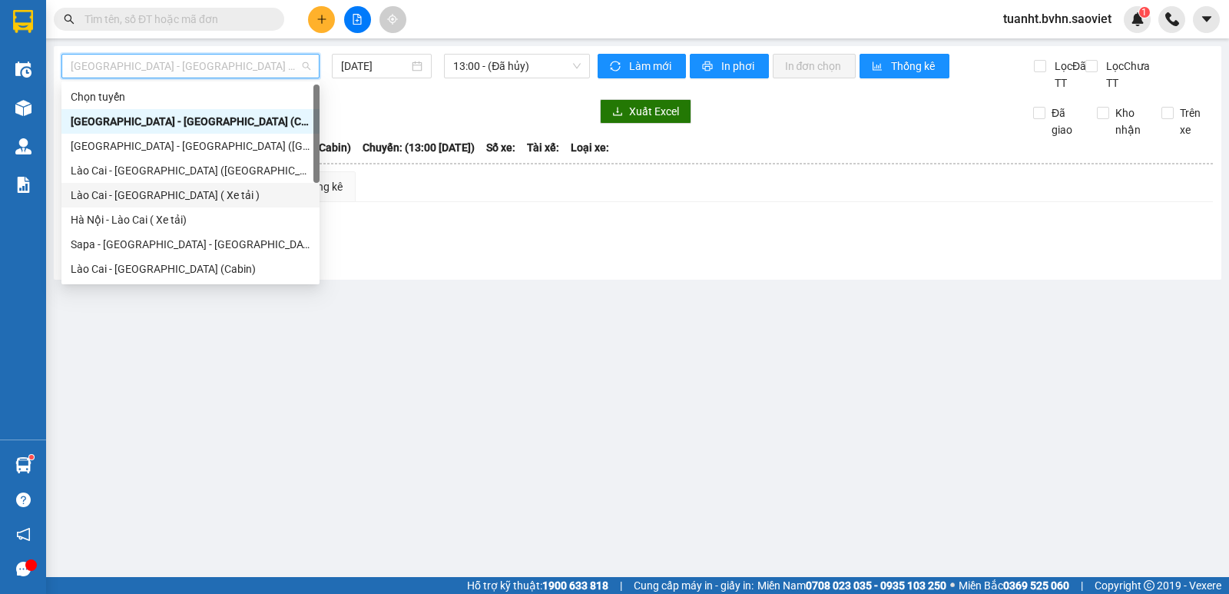
scroll to position [123, 0]
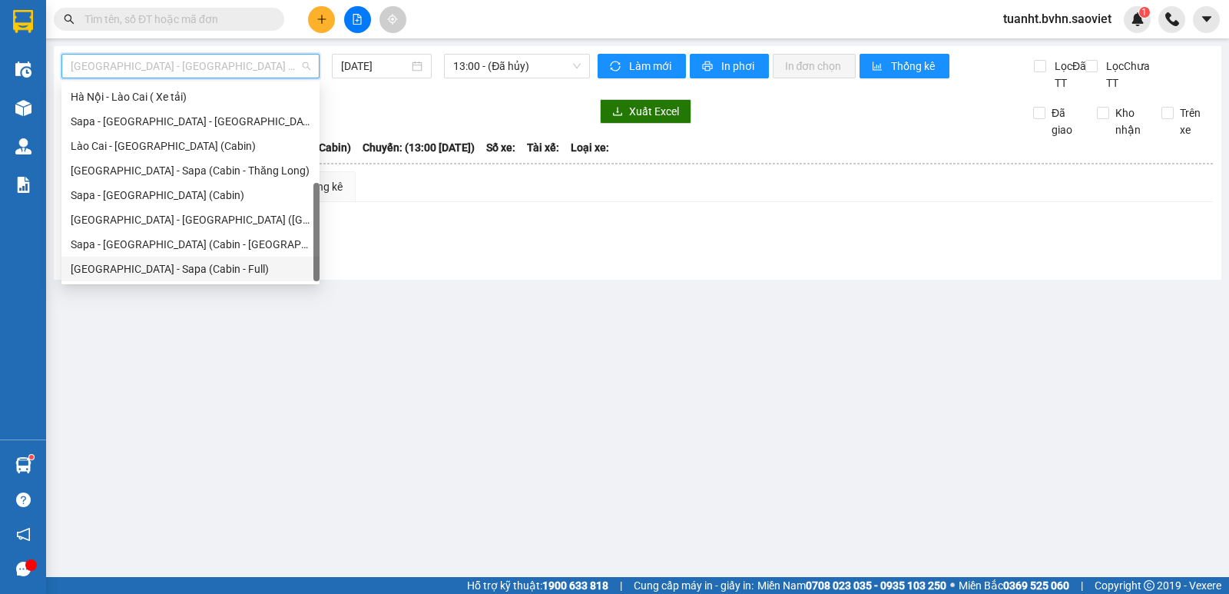
click at [204, 263] on div "[GEOGRAPHIC_DATA] - Sapa (Cabin - Full)" at bounding box center [191, 268] width 240 height 17
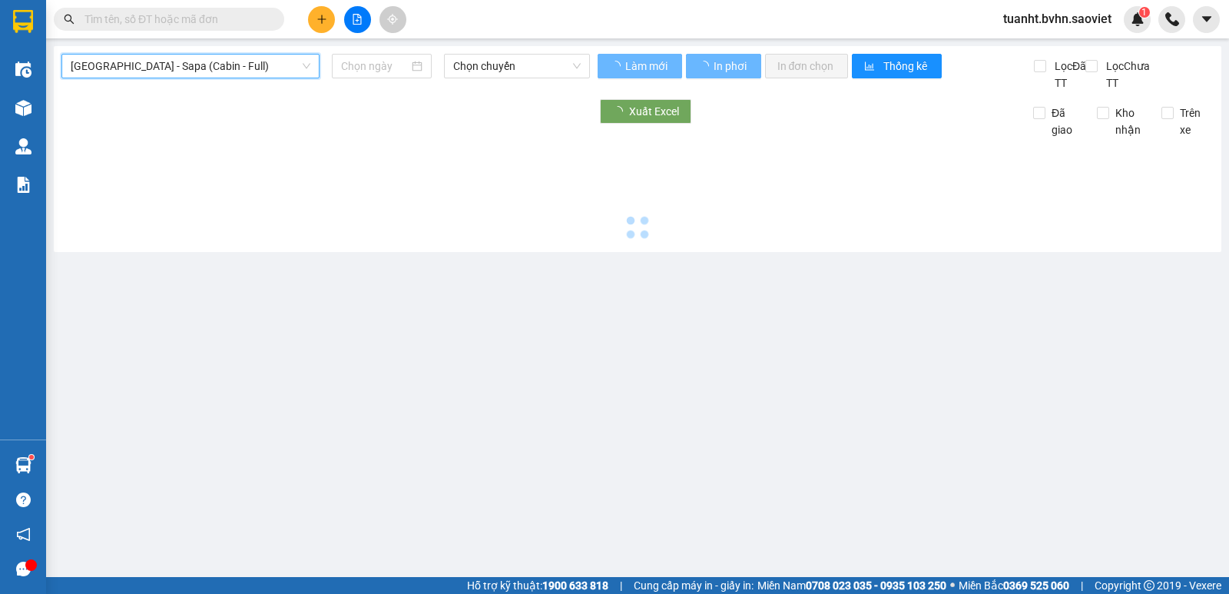
type input "[DATE]"
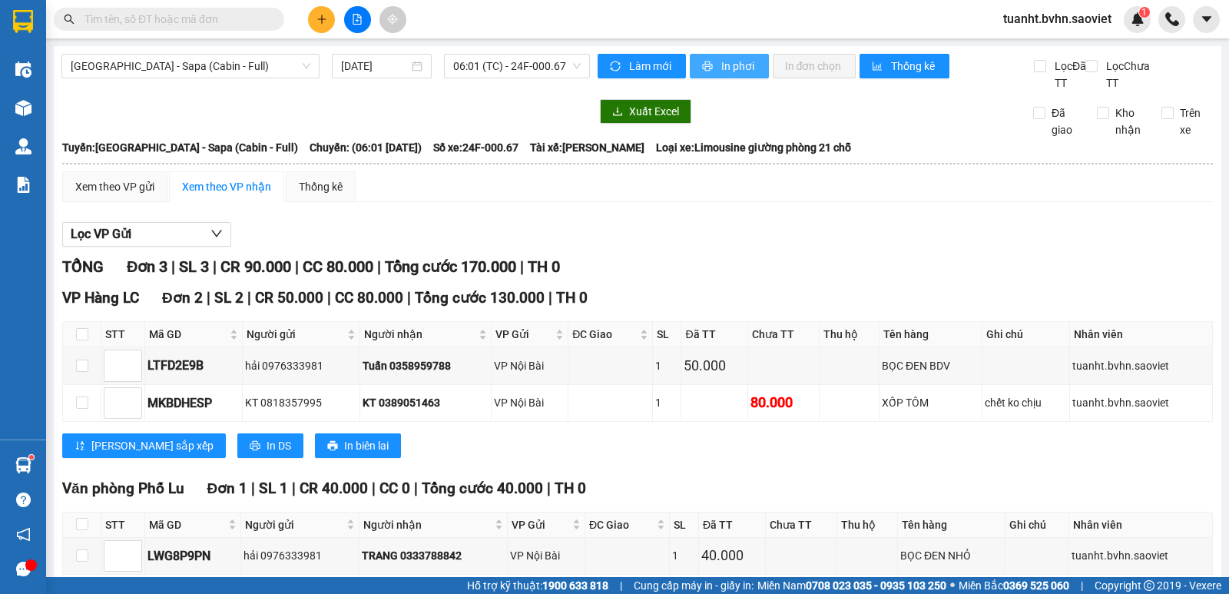
click at [733, 74] on button "In phơi" at bounding box center [729, 66] width 79 height 25
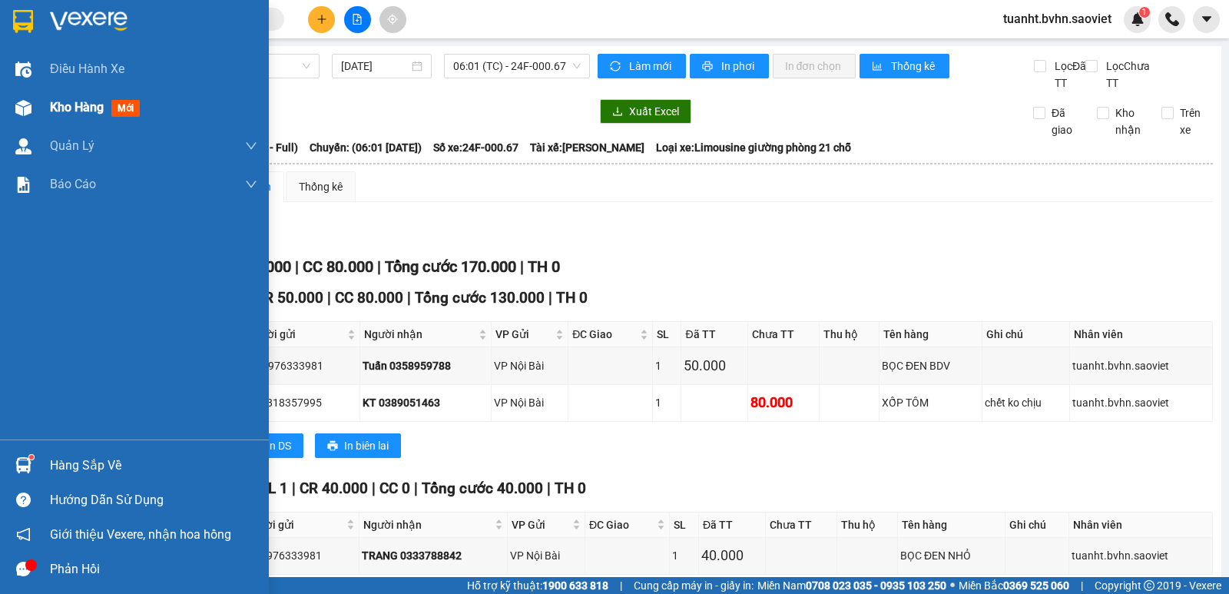
click at [27, 112] on img at bounding box center [23, 108] width 16 height 16
